Goal: Task Accomplishment & Management: Manage account settings

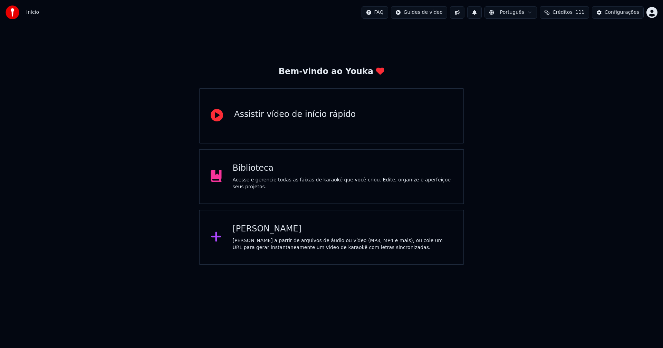
click at [254, 174] on div "Biblioteca" at bounding box center [343, 168] width 220 height 11
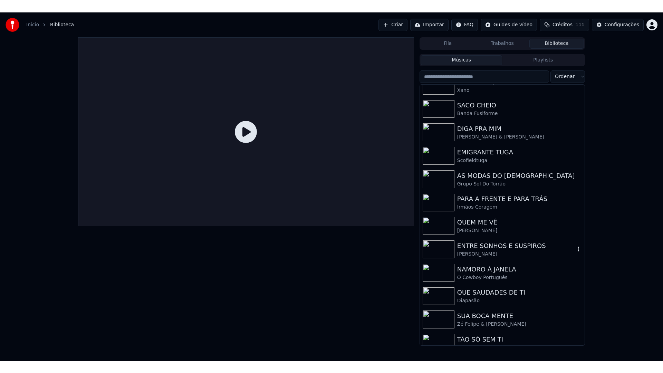
scroll to position [90, 0]
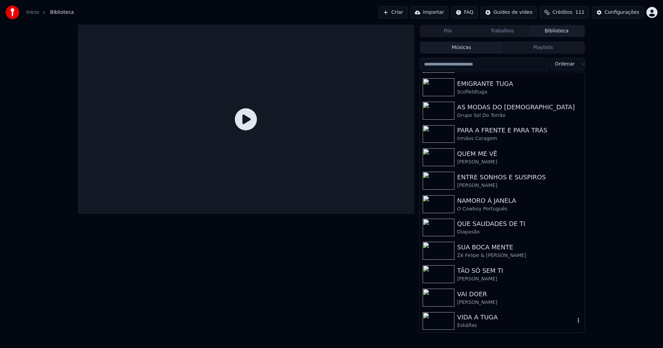
click at [479, 318] on div "VIDA A TUGA" at bounding box center [516, 318] width 118 height 10
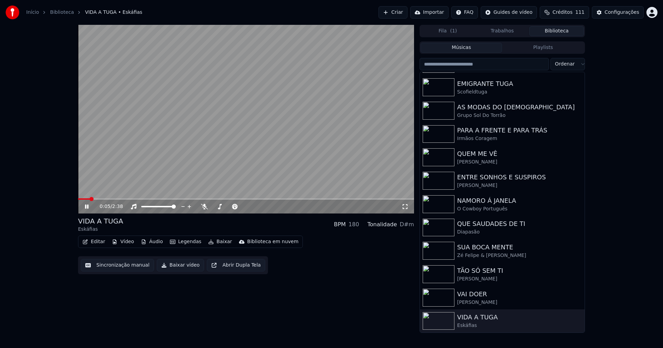
click at [405, 207] on icon at bounding box center [404, 207] width 7 height 6
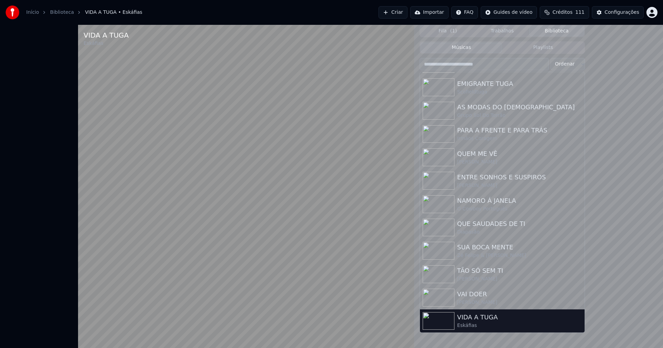
scroll to position [72, 0]
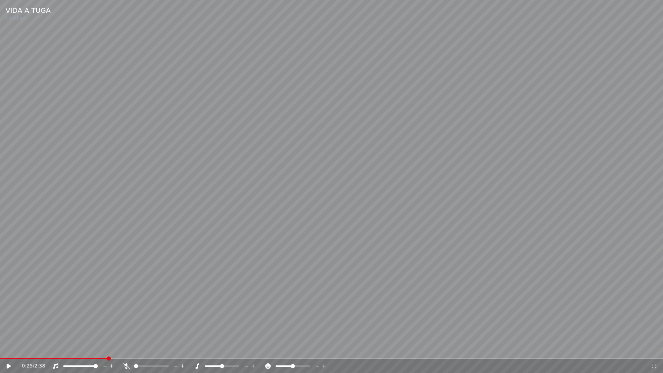
click at [654, 348] on icon at bounding box center [653, 366] width 7 height 6
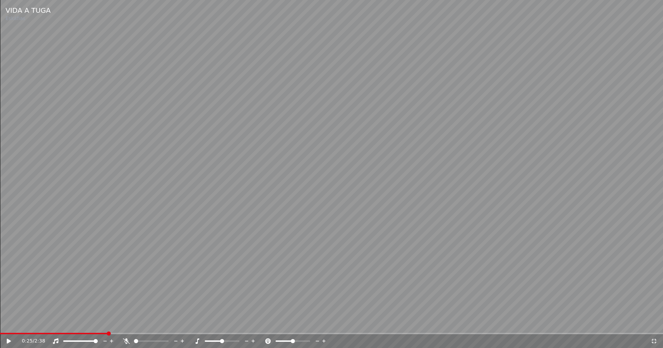
scroll to position [90, 0]
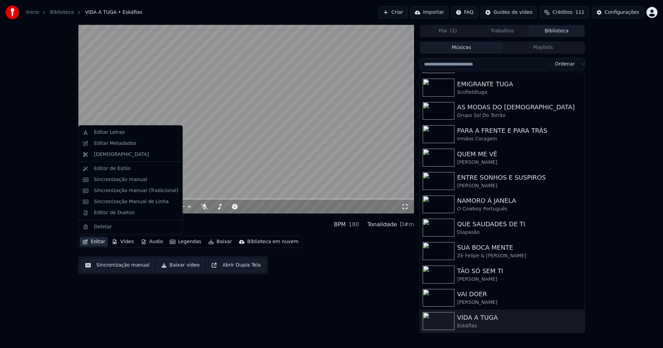
click at [98, 241] on button "Editar" at bounding box center [94, 242] width 28 height 10
click at [115, 142] on div "Editar Metadados" at bounding box center [115, 143] width 42 height 7
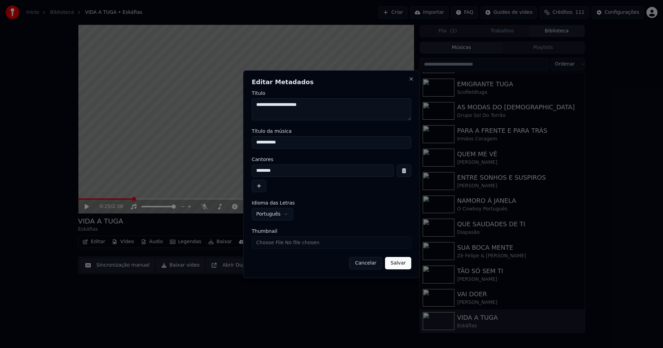
click at [264, 243] on input "Thumbnail" at bounding box center [331, 242] width 159 height 12
type input "**********"
click at [398, 265] on button "Salvar" at bounding box center [398, 263] width 26 height 12
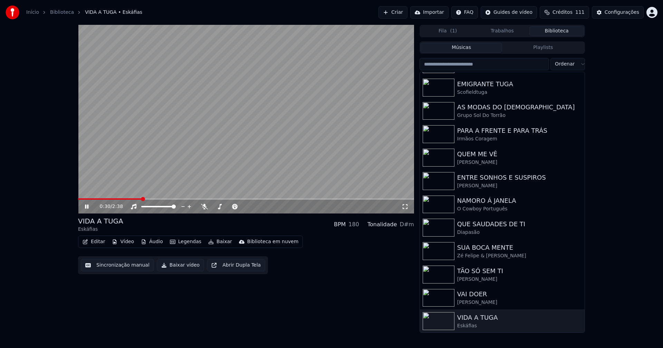
click at [88, 207] on icon at bounding box center [86, 207] width 3 height 4
